Goal: Information Seeking & Learning: Learn about a topic

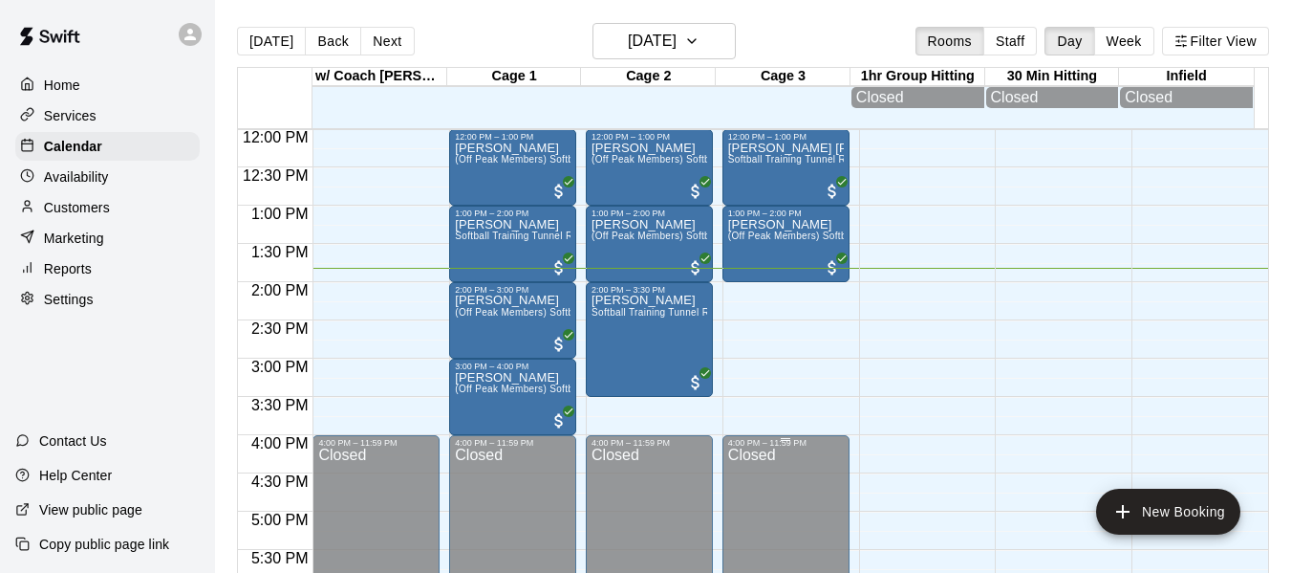
scroll to position [886, 0]
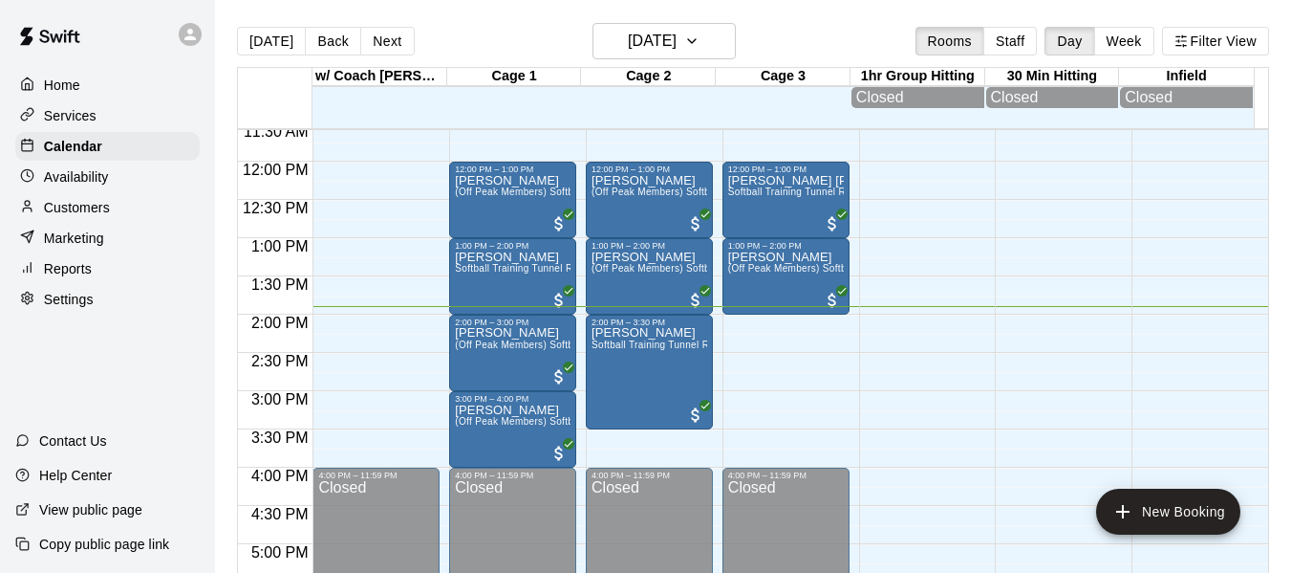
click at [87, 123] on p "Services" at bounding box center [70, 115] width 53 height 19
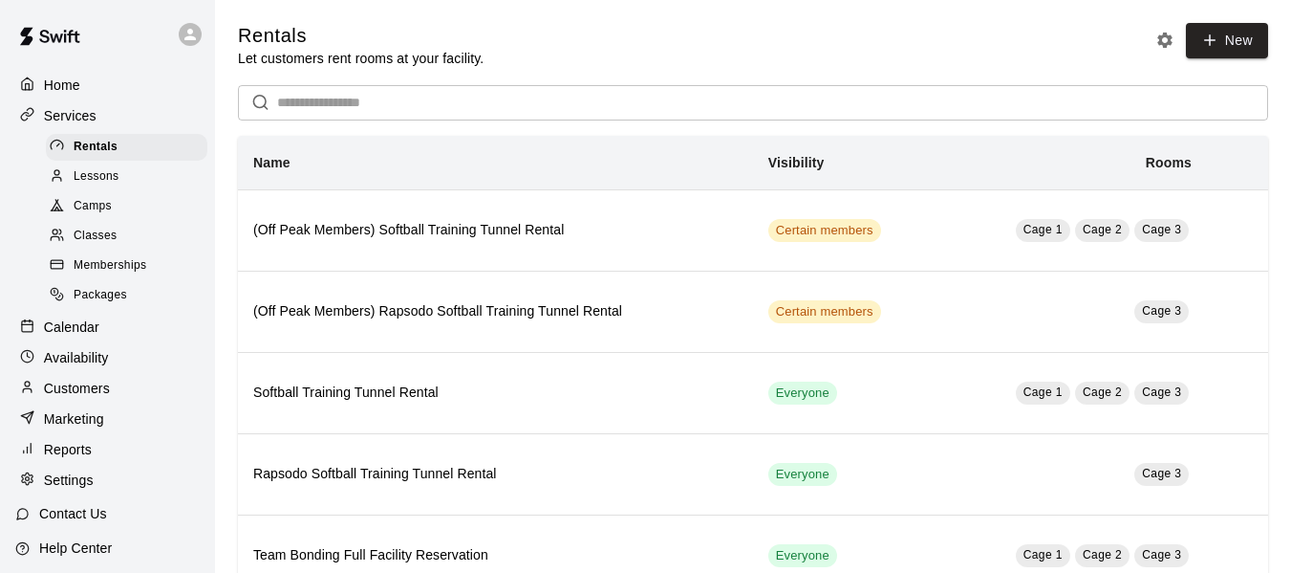
click at [109, 271] on span "Memberships" at bounding box center [110, 265] width 73 height 19
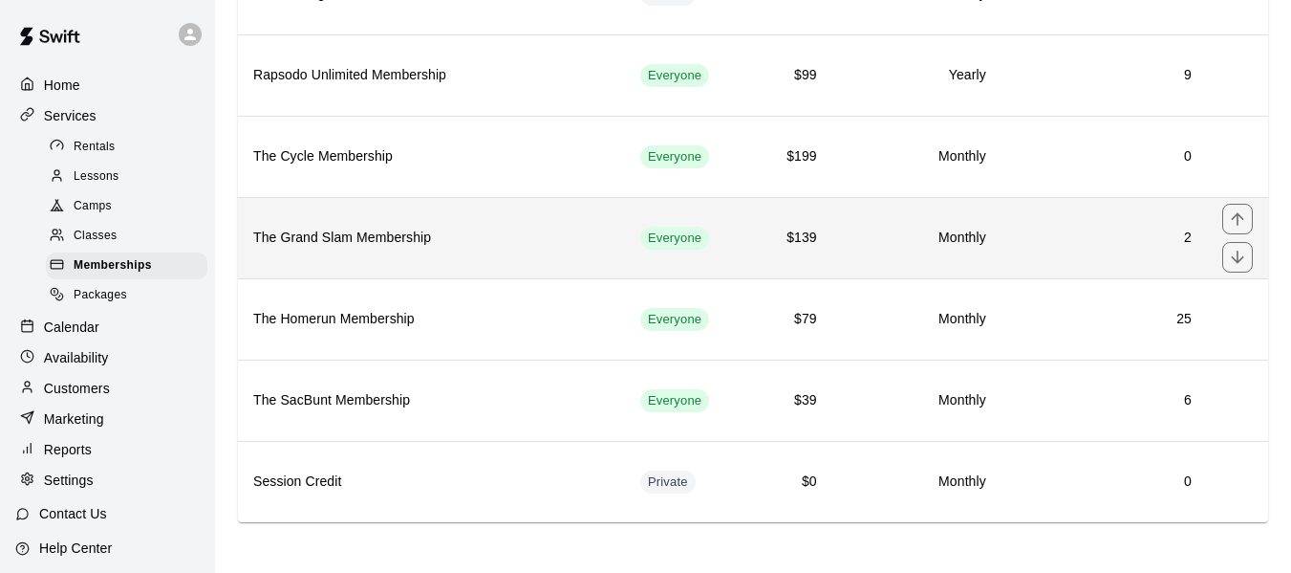
scroll to position [323, 0]
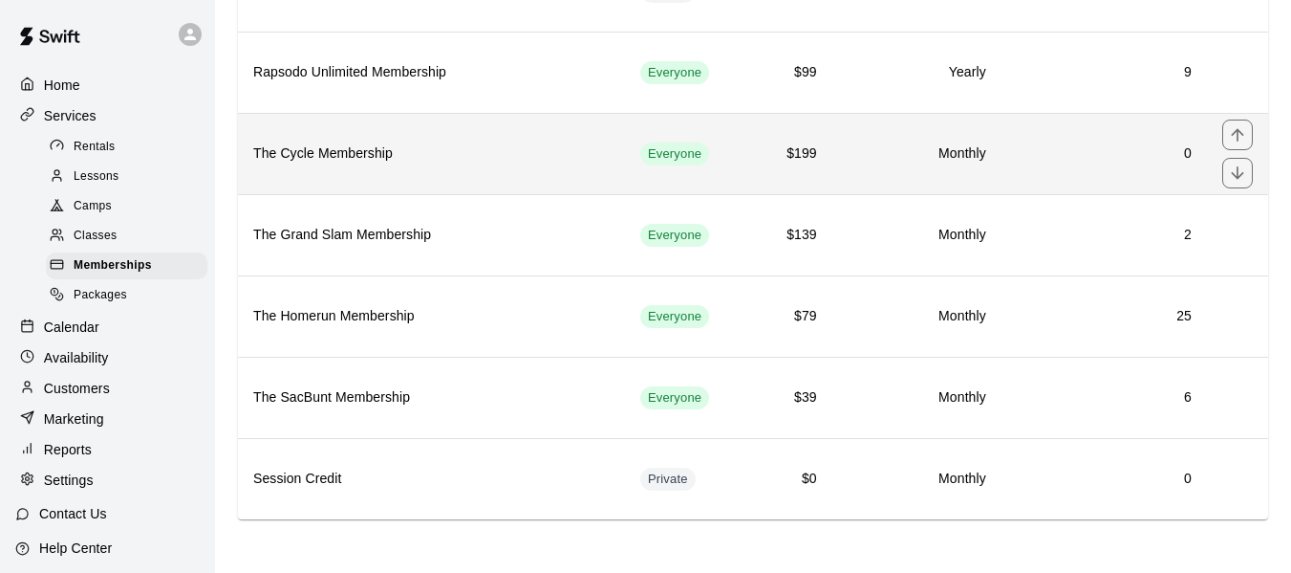
click at [354, 153] on h6 "The Cycle Membership" at bounding box center [431, 153] width 357 height 21
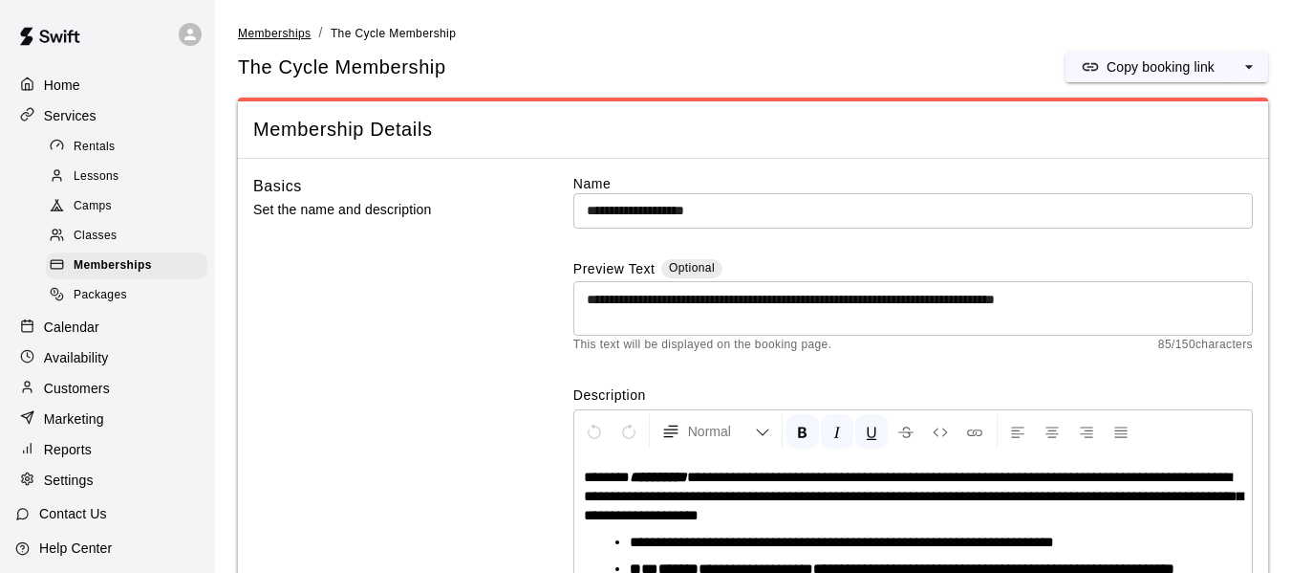
click at [278, 33] on span "Memberships" at bounding box center [274, 33] width 73 height 13
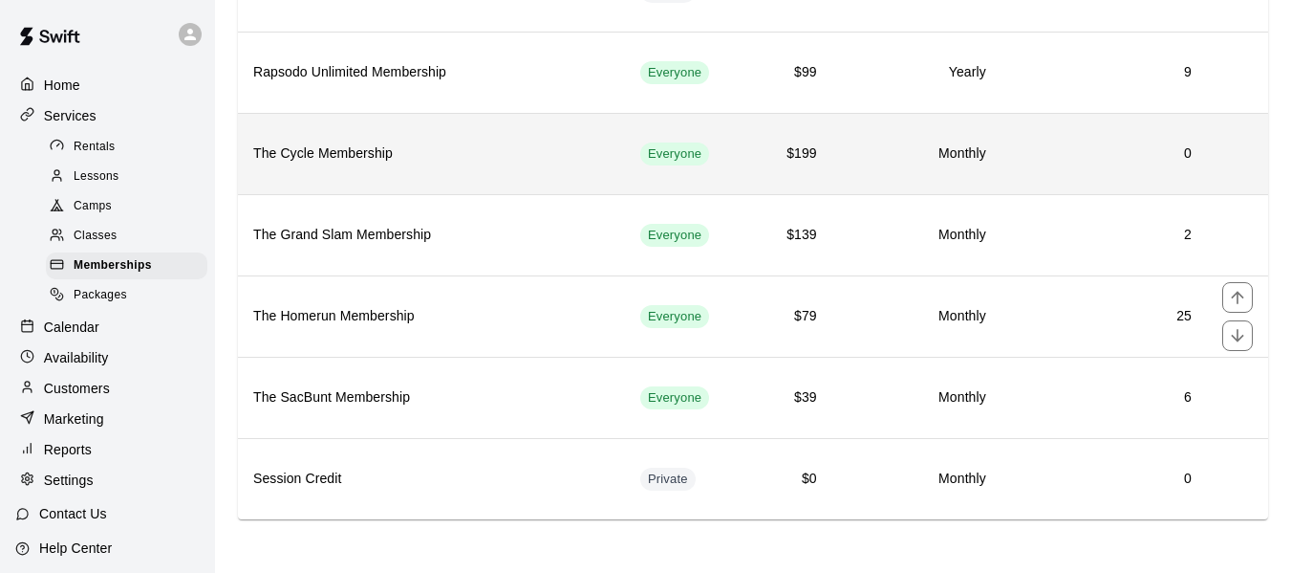
scroll to position [323, 0]
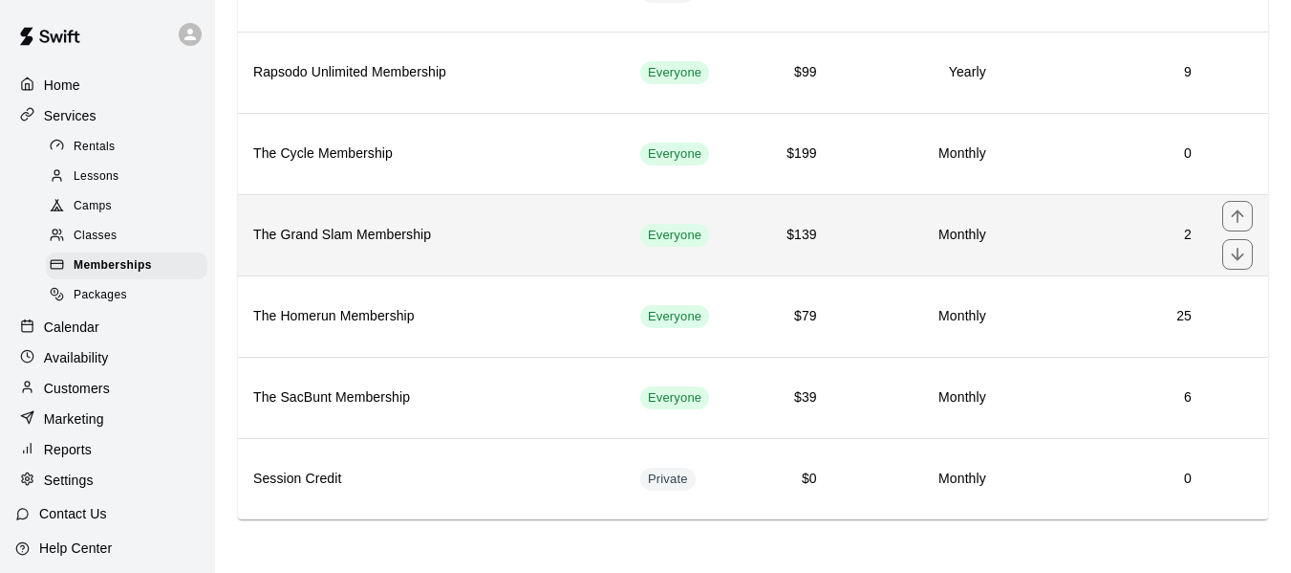
click at [397, 234] on h6 "The Grand Slam Membership" at bounding box center [431, 235] width 357 height 21
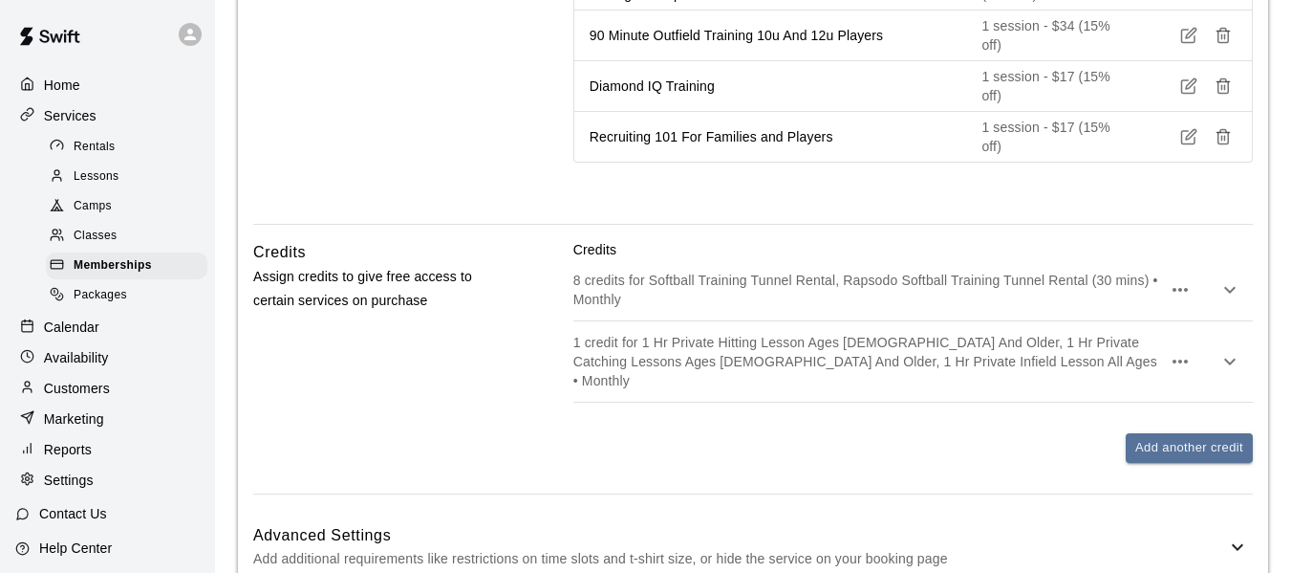
scroll to position [2795, 0]
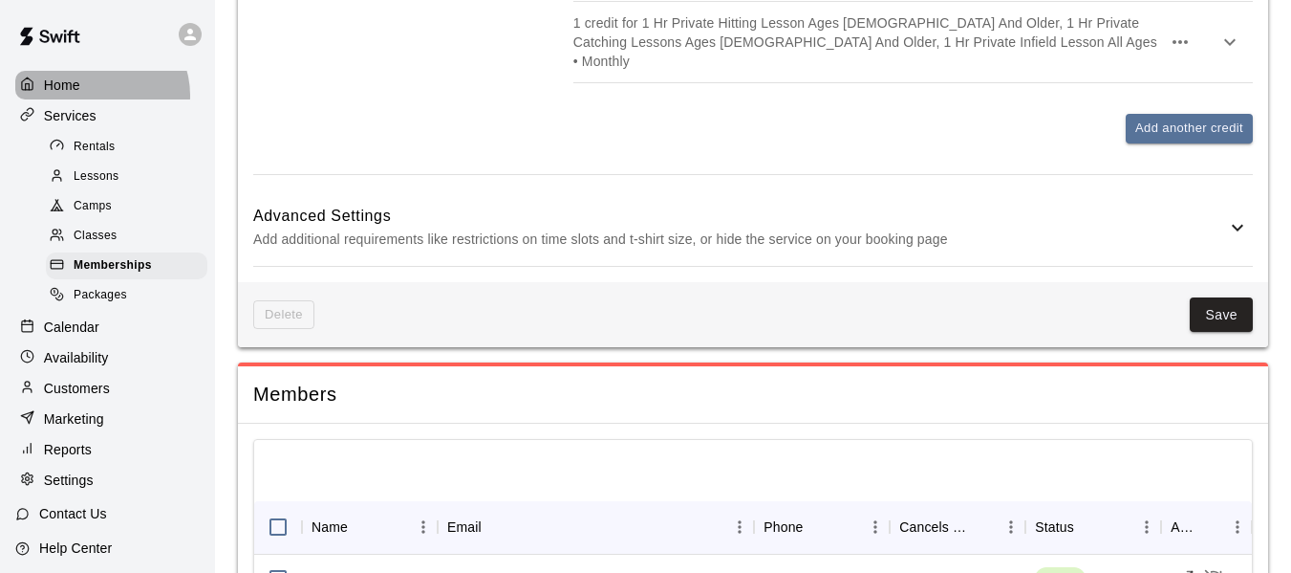
click at [99, 95] on div "Home" at bounding box center [107, 85] width 184 height 29
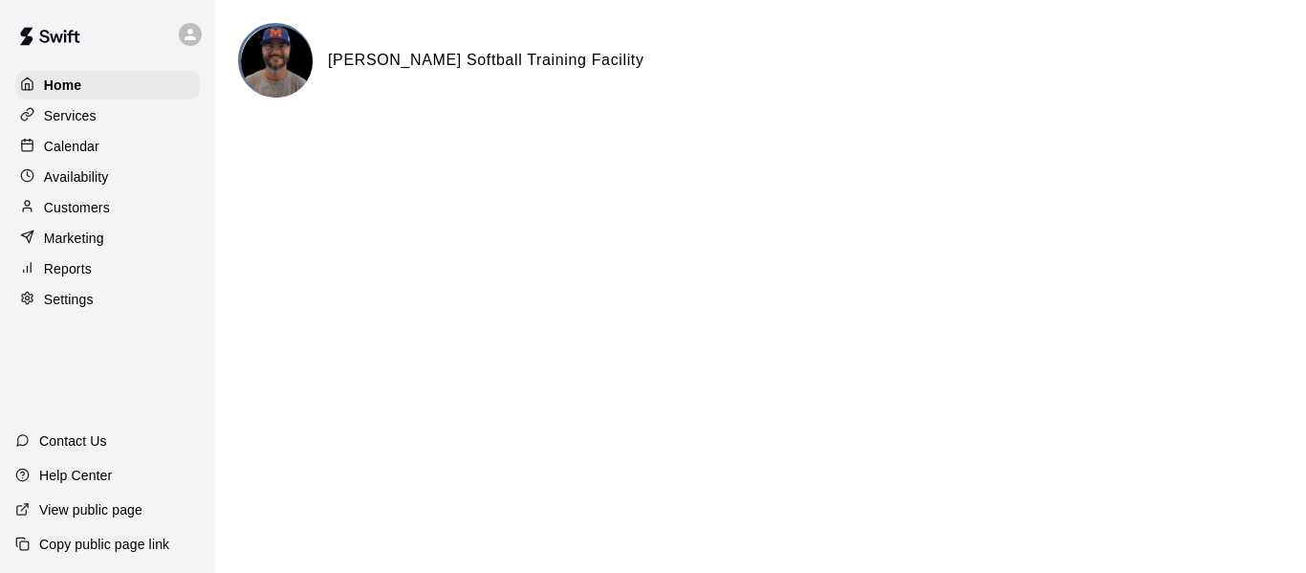
click at [95, 156] on p "Calendar" at bounding box center [71, 146] width 55 height 19
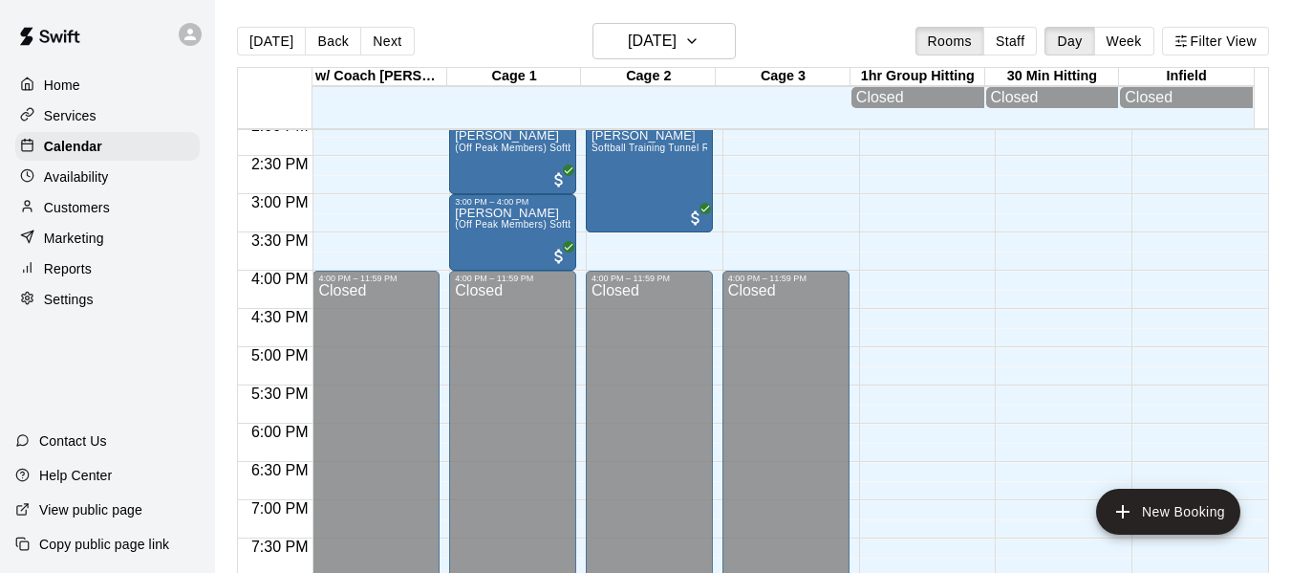
scroll to position [1089, 0]
